Goal: Transaction & Acquisition: Purchase product/service

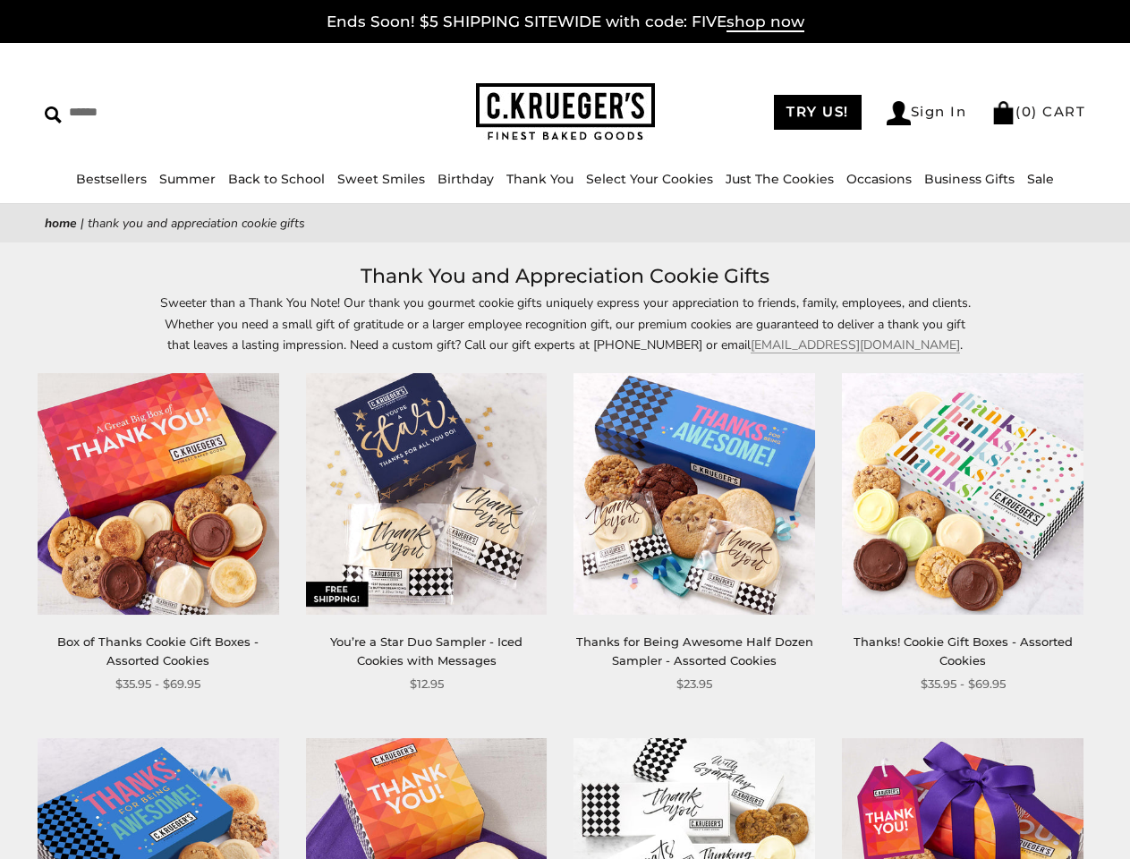
click at [565, 429] on div "**********" at bounding box center [681, 533] width 268 height 320
click at [872, 179] on link "Occasions" at bounding box center [878, 179] width 65 height 16
click at [565, 559] on div "**********" at bounding box center [681, 533] width 268 height 320
